Goal: Task Accomplishment & Management: Manage account settings

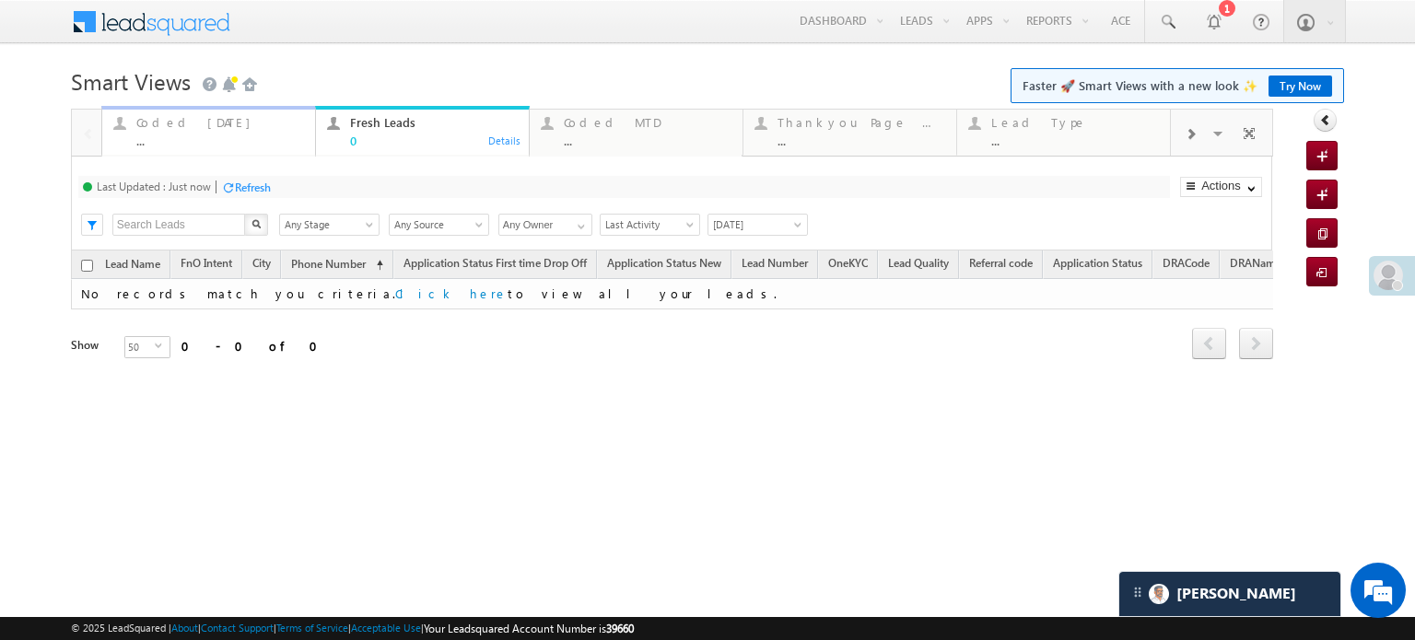
click at [189, 127] on div "Coded Today" at bounding box center [220, 122] width 168 height 15
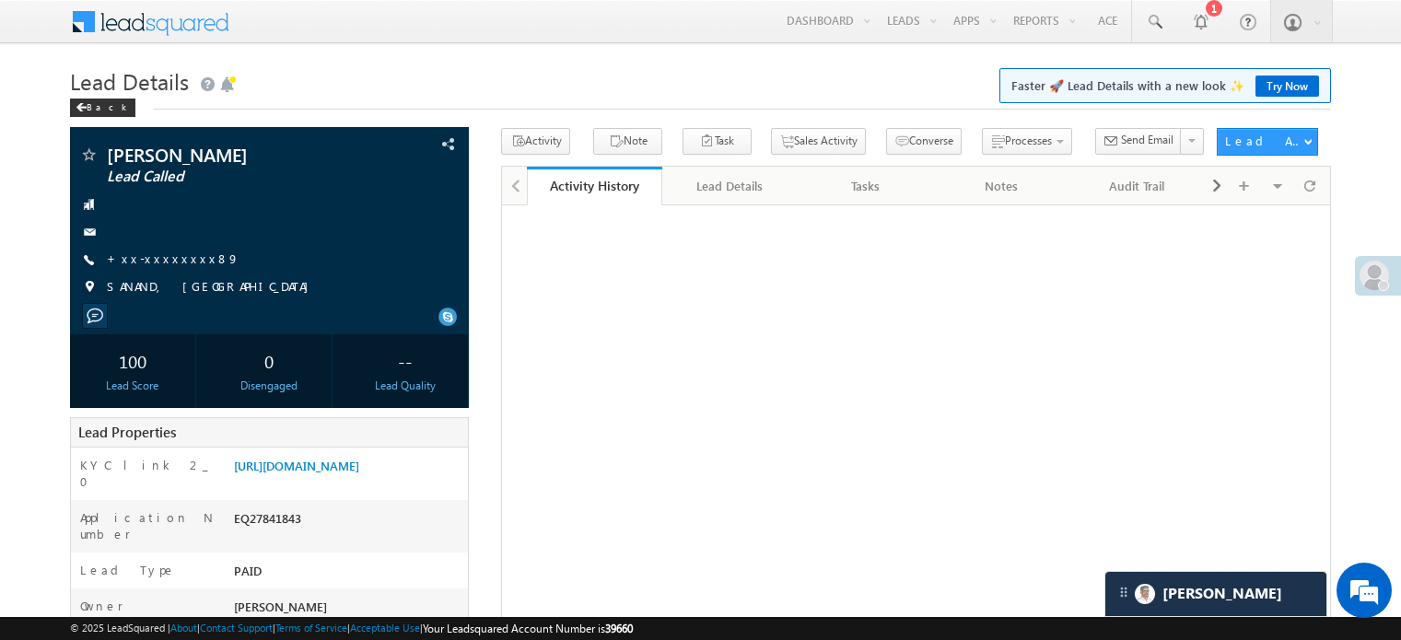
scroll to position [92, 0]
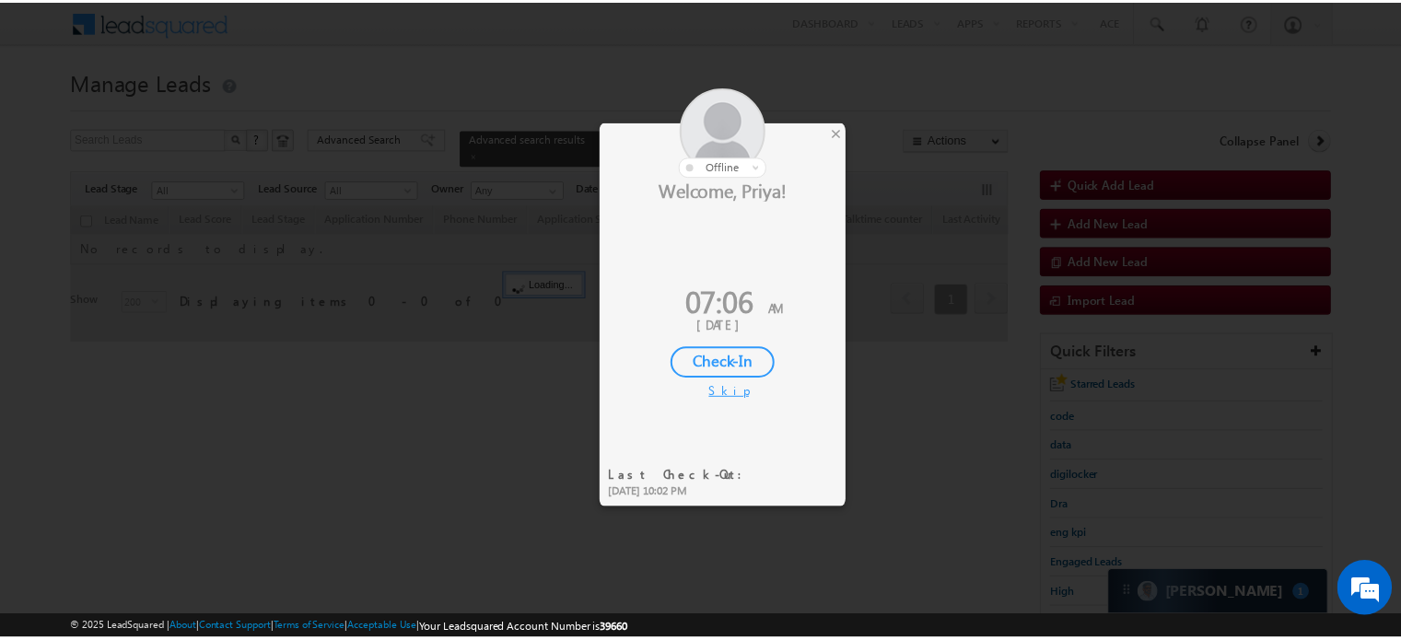
scroll to position [92, 0]
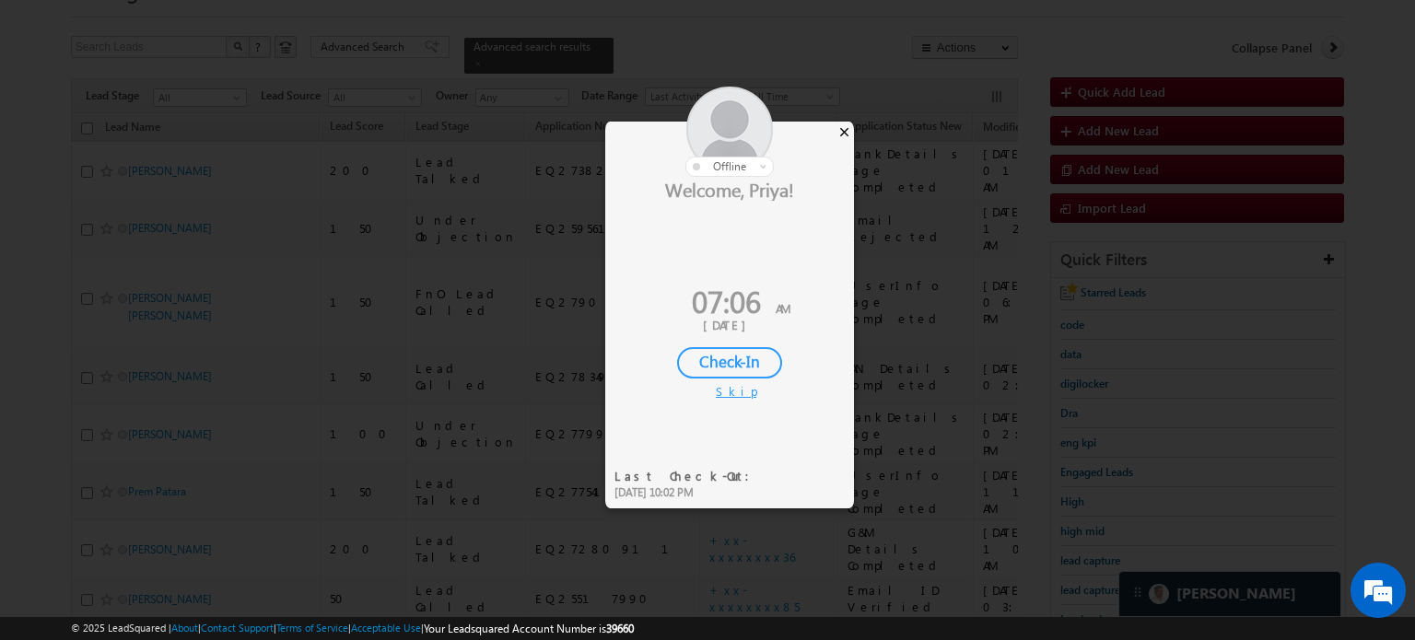
click at [841, 130] on div "×" at bounding box center [844, 132] width 19 height 20
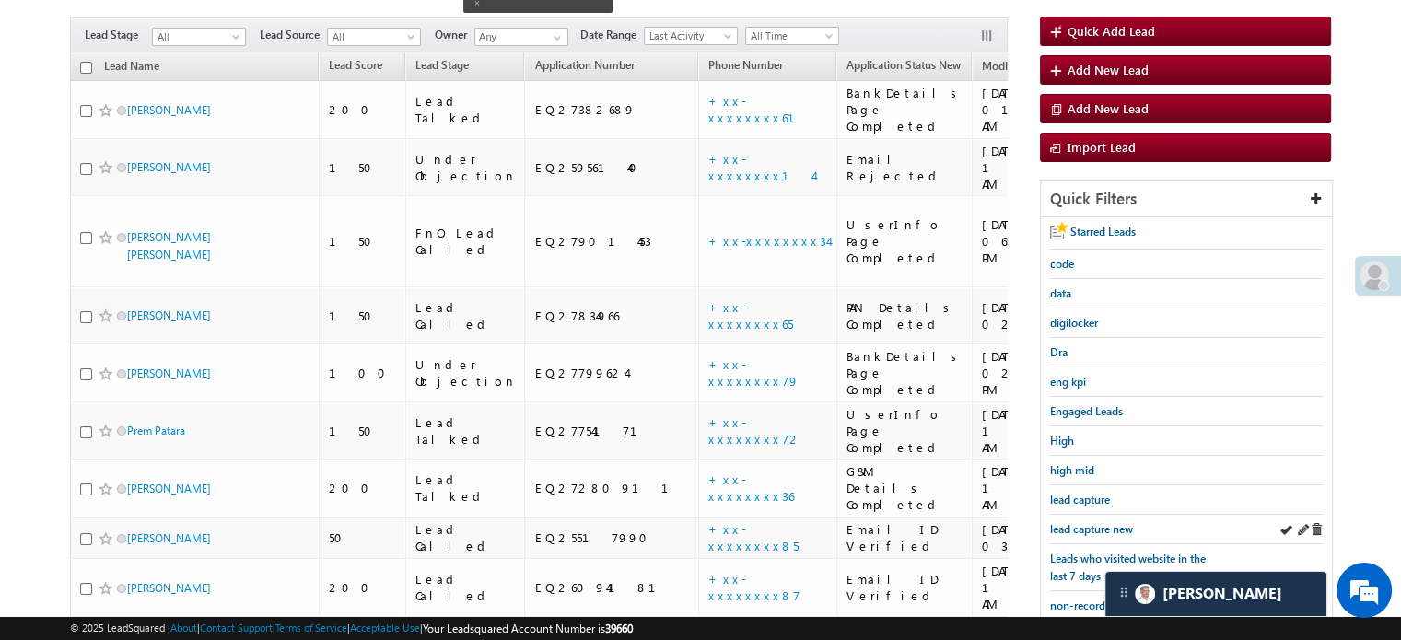
scroll to position [184, 0]
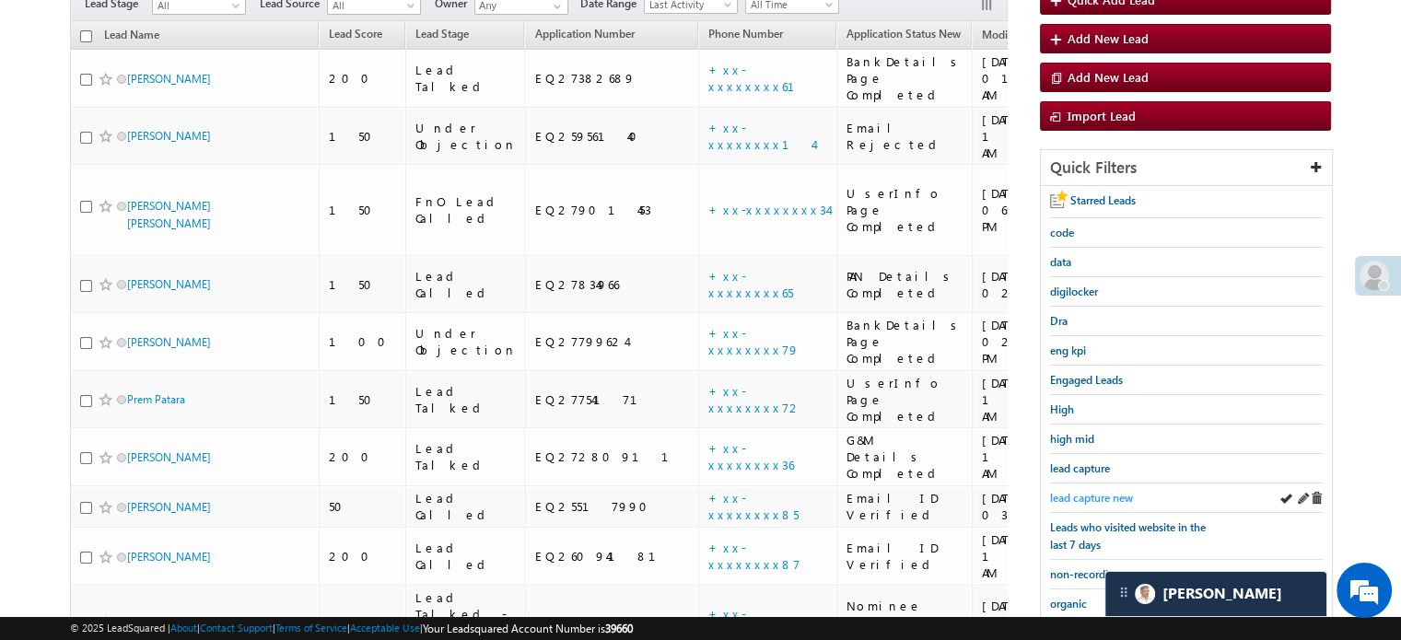
click at [1077, 491] on span "lead capture new" at bounding box center [1091, 498] width 83 height 14
click at [1068, 498] on span "lead capture new" at bounding box center [1091, 498] width 83 height 14
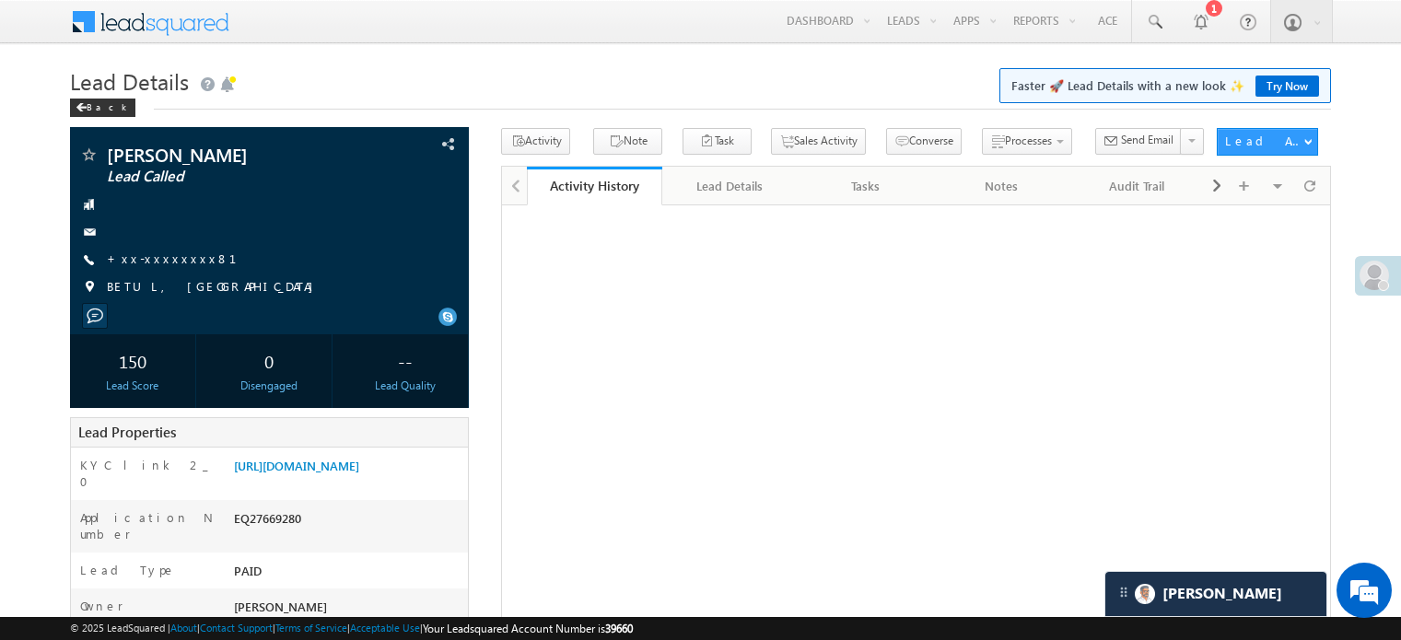
scroll to position [92, 0]
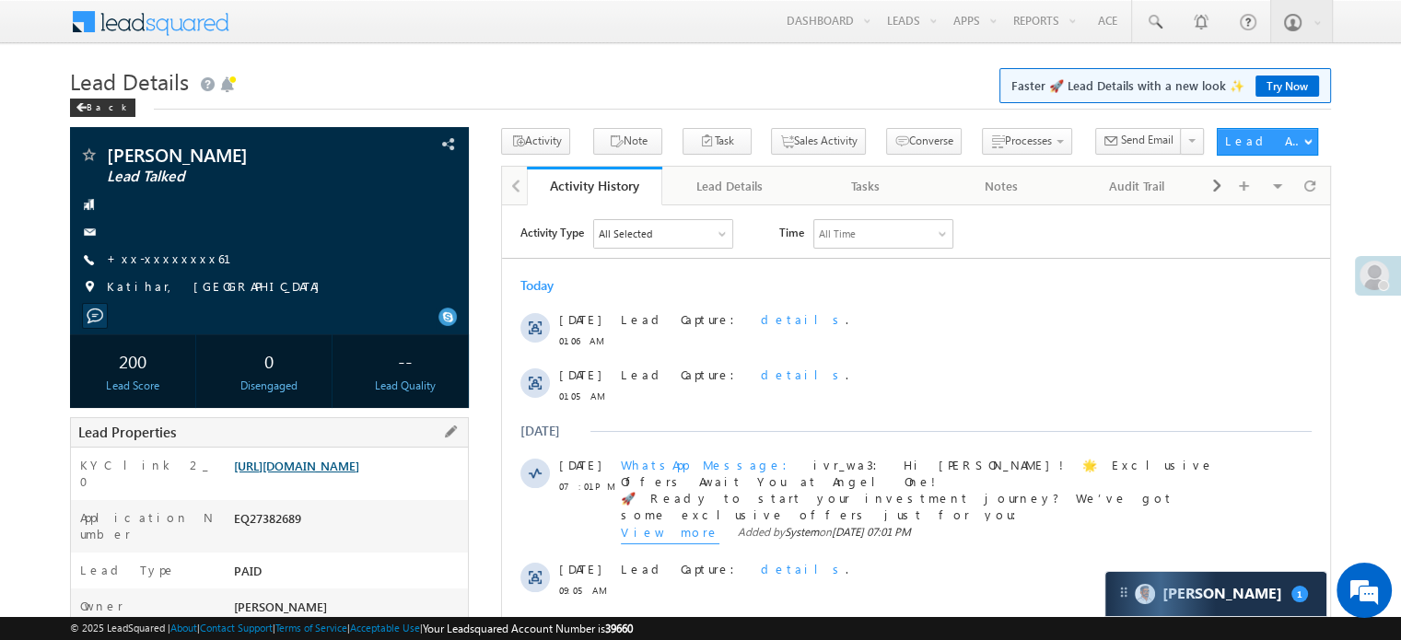
click at [288, 474] on link "https://angelbroking1-pk3em7sa.customui-test.leadsquared.com?leadId=cfdb7c52-ba…" at bounding box center [296, 466] width 125 height 16
